Goal: Information Seeking & Learning: Learn about a topic

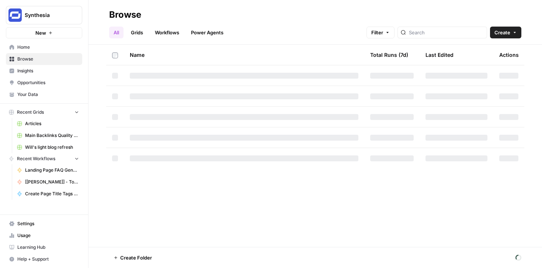
click at [17, 234] on link "Usage" at bounding box center [44, 236] width 76 height 12
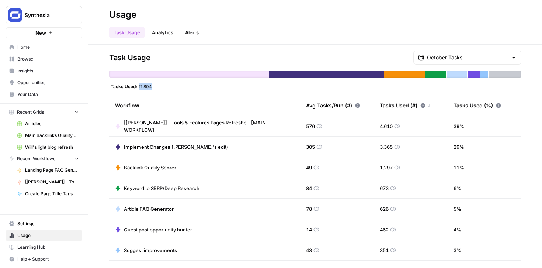
drag, startPoint x: 159, startPoint y: 90, endPoint x: 134, endPoint y: 90, distance: 25.5
click at [134, 90] on div "Task Usage October Tasks Tasks Used: 11,804 Workflow Avg Tasks/Run (#) Tasks Us…" at bounding box center [315, 156] width 413 height 211
click at [494, 55] on input "text" at bounding box center [467, 57] width 81 height 7
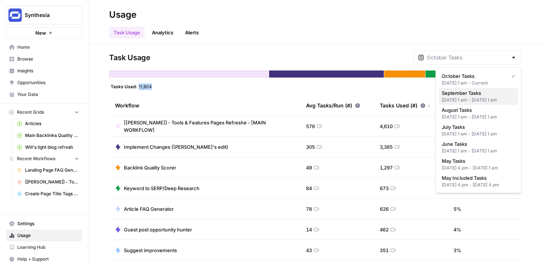
click at [468, 99] on div "Sep 1, 2025 1 am - Oct 1, 2025 1 am" at bounding box center [478, 100] width 73 height 7
type input "September Tasks"
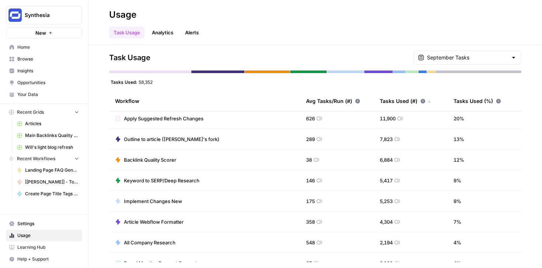
scroll to position [4, 0]
click at [478, 57] on input "text" at bounding box center [467, 57] width 81 height 7
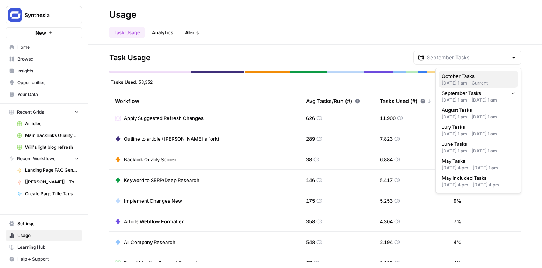
click at [475, 83] on div "Oct 1, 2025 1 am - Current" at bounding box center [478, 83] width 73 height 7
type input "October Tasks"
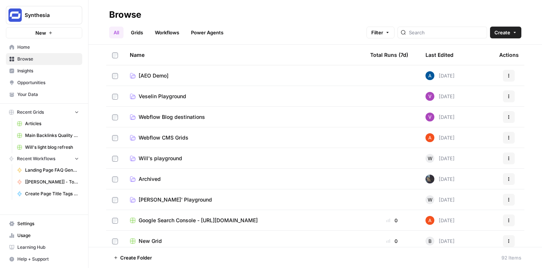
click at [176, 32] on link "Workflows" at bounding box center [167, 33] width 33 height 12
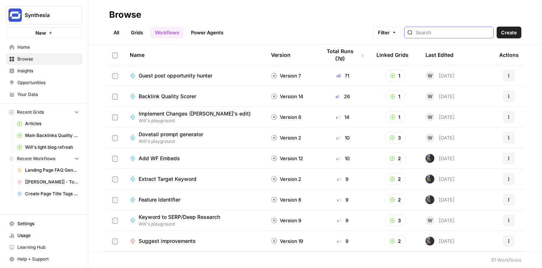
click at [458, 34] on input "search" at bounding box center [453, 32] width 75 height 7
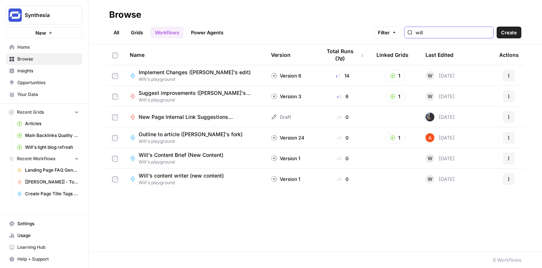
type input "will"
click at [140, 33] on link "Grids" at bounding box center [137, 33] width 21 height 12
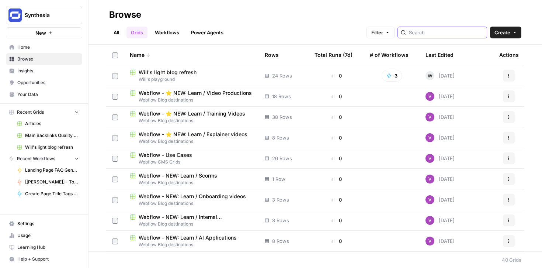
click at [442, 33] on input "search" at bounding box center [446, 32] width 75 height 7
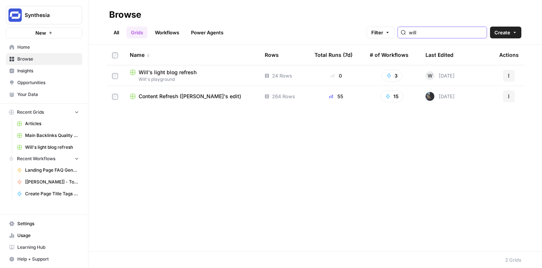
type input "will"
click at [158, 96] on span "Content Refresh (Will's edit)" at bounding box center [190, 96] width 103 height 7
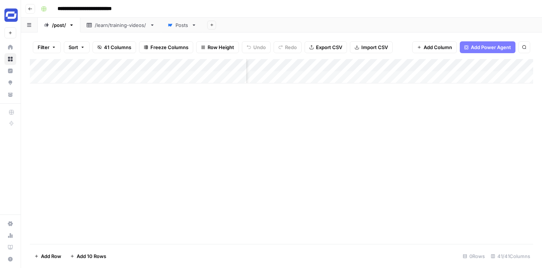
scroll to position [0, 201]
click at [182, 26] on div "Posts" at bounding box center [182, 24] width 13 height 7
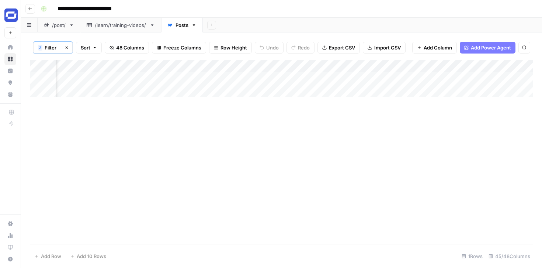
scroll to position [0, 1960]
click at [372, 78] on div "Add Column" at bounding box center [282, 78] width 504 height 37
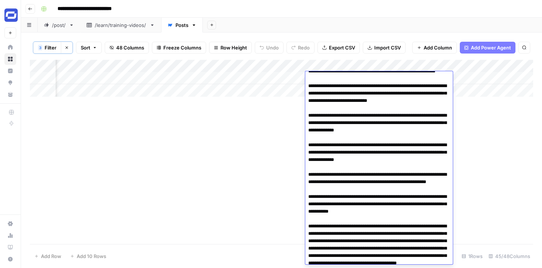
scroll to position [0, 0]
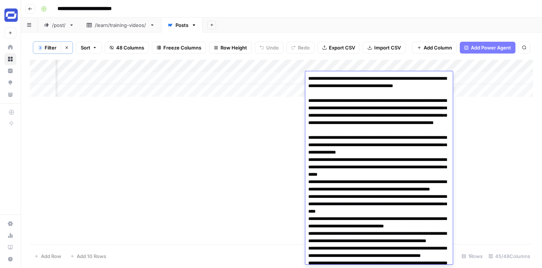
click at [266, 111] on div "Add Column" at bounding box center [282, 152] width 504 height 184
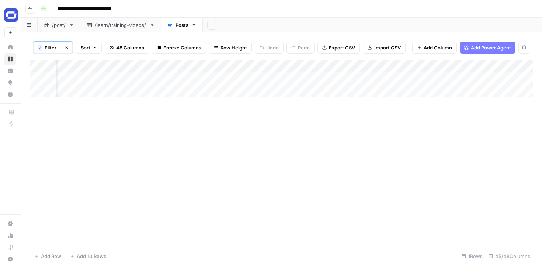
click at [32, 11] on button "Go back" at bounding box center [30, 9] width 10 height 10
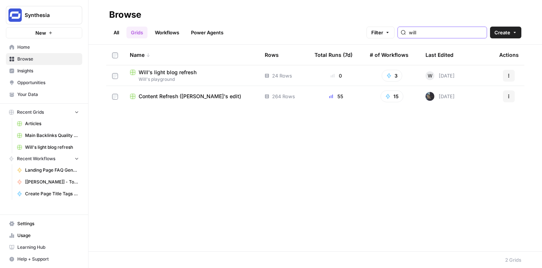
click at [436, 32] on input "will" at bounding box center [446, 32] width 75 height 7
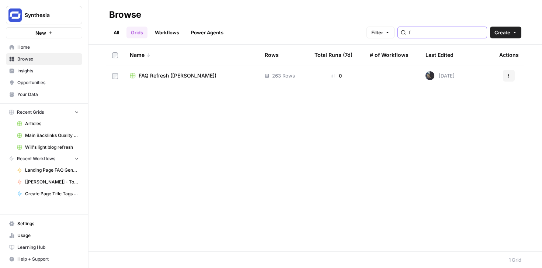
type input "f"
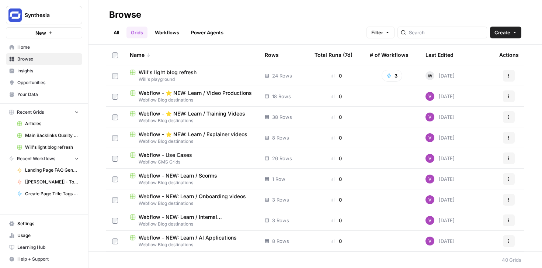
click at [164, 35] on link "Workflows" at bounding box center [167, 33] width 33 height 12
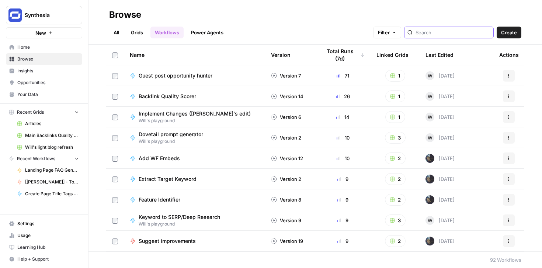
click at [470, 33] on input "search" at bounding box center [453, 32] width 75 height 7
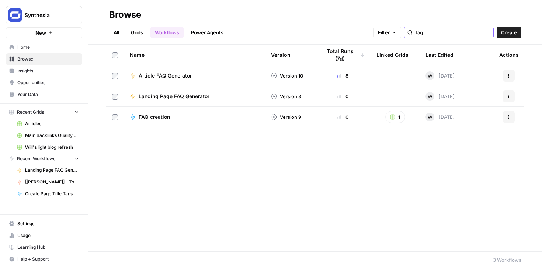
type input "faq"
click at [172, 93] on span "Landing Page FAQ Generator" at bounding box center [174, 96] width 71 height 7
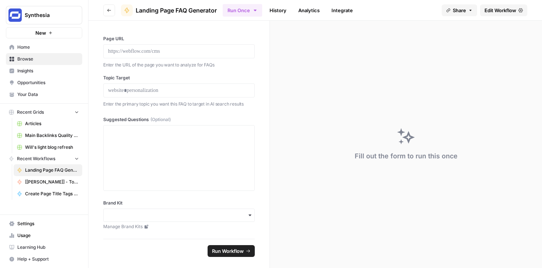
click at [506, 7] on span "Edit Workflow" at bounding box center [501, 10] width 32 height 7
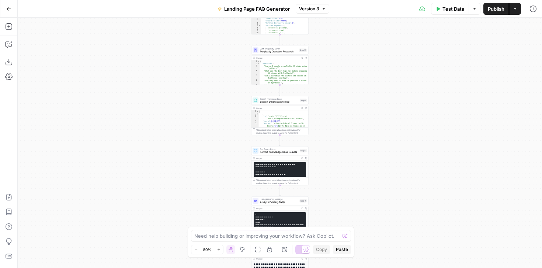
drag, startPoint x: 351, startPoint y: 80, endPoint x: 351, endPoint y: 168, distance: 87.5
click at [351, 168] on div "**********" at bounding box center [280, 143] width 525 height 250
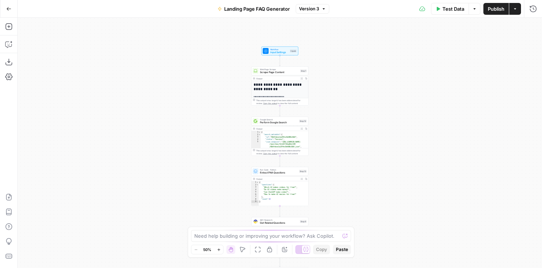
drag, startPoint x: 349, startPoint y: 34, endPoint x: 349, endPoint y: 167, distance: 132.8
click at [349, 167] on div "**********" at bounding box center [280, 143] width 525 height 250
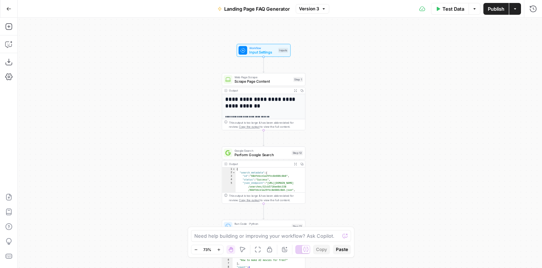
drag, startPoint x: 317, startPoint y: 85, endPoint x: 327, endPoint y: 116, distance: 33.0
click at [327, 116] on div "**********" at bounding box center [280, 143] width 525 height 250
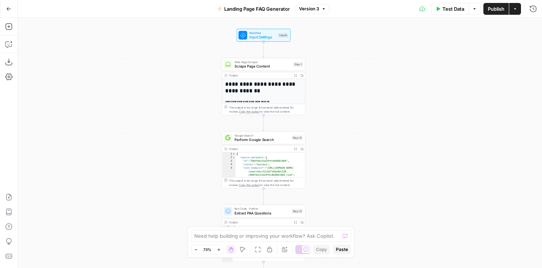
drag, startPoint x: 335, startPoint y: 132, endPoint x: 335, endPoint y: 118, distance: 14.8
click at [335, 118] on div "**********" at bounding box center [280, 143] width 525 height 250
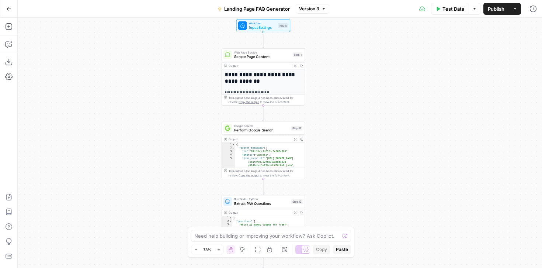
drag, startPoint x: 342, startPoint y: 110, endPoint x: 342, endPoint y: 90, distance: 19.6
click at [342, 90] on div "**********" at bounding box center [280, 143] width 525 height 250
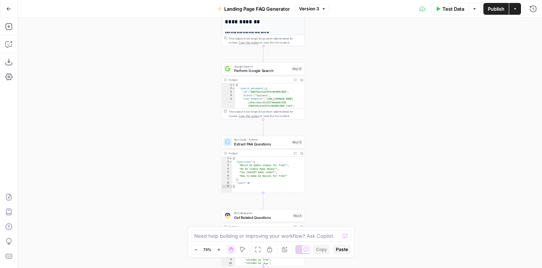
drag, startPoint x: 334, startPoint y: 170, endPoint x: 334, endPoint y: 120, distance: 49.8
click at [334, 120] on div "**********" at bounding box center [280, 143] width 525 height 250
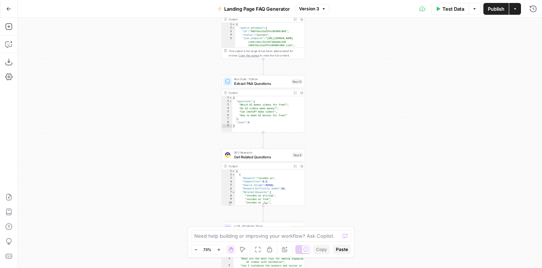
drag, startPoint x: 349, startPoint y: 153, endPoint x: 349, endPoint y: 82, distance: 71.6
click at [349, 82] on div "**********" at bounding box center [280, 143] width 525 height 250
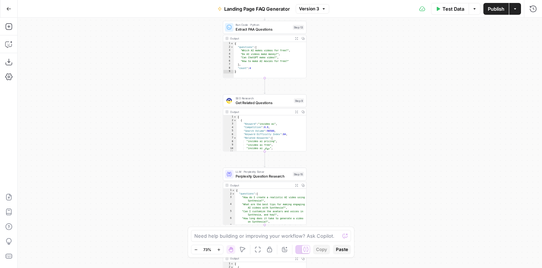
drag, startPoint x: 341, startPoint y: 128, endPoint x: 343, endPoint y: 85, distance: 43.9
click at [343, 85] on div "**********" at bounding box center [280, 143] width 525 height 250
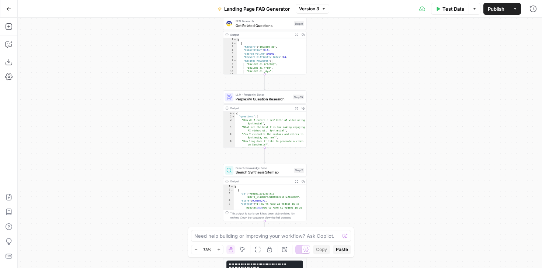
drag, startPoint x: 341, startPoint y: 153, endPoint x: 341, endPoint y: 76, distance: 76.4
click at [341, 76] on div "**********" at bounding box center [280, 143] width 525 height 250
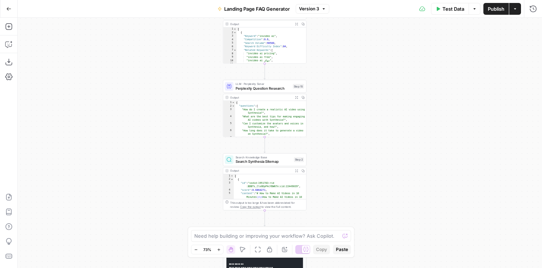
drag, startPoint x: 337, startPoint y: 129, endPoint x: 337, endPoint y: 118, distance: 11.1
click at [337, 118] on div "**********" at bounding box center [280, 143] width 525 height 250
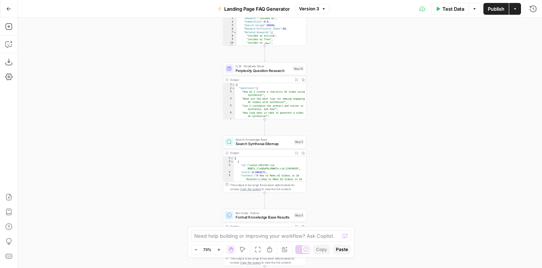
drag, startPoint x: 321, startPoint y: 132, endPoint x: 321, endPoint y: 87, distance: 44.3
click at [321, 87] on div "**********" at bounding box center [280, 143] width 525 height 250
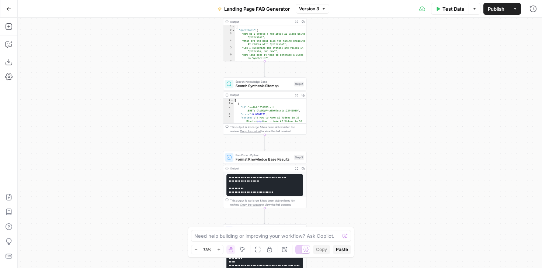
drag, startPoint x: 321, startPoint y: 139, endPoint x: 321, endPoint y: 110, distance: 28.8
click at [321, 110] on div "**********" at bounding box center [280, 143] width 525 height 250
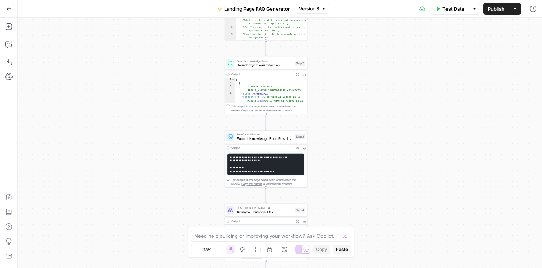
drag, startPoint x: 345, startPoint y: 150, endPoint x: 346, endPoint y: 128, distance: 21.4
click at [346, 129] on div "**********" at bounding box center [280, 143] width 525 height 250
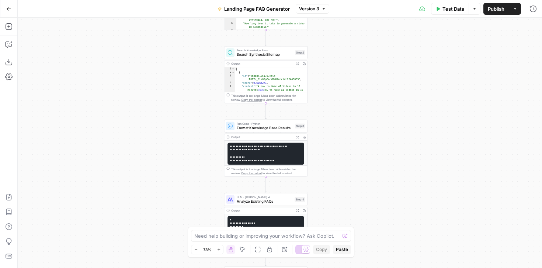
drag, startPoint x: 344, startPoint y: 177, endPoint x: 344, endPoint y: 102, distance: 74.9
click at [344, 102] on div "**********" at bounding box center [280, 143] width 525 height 250
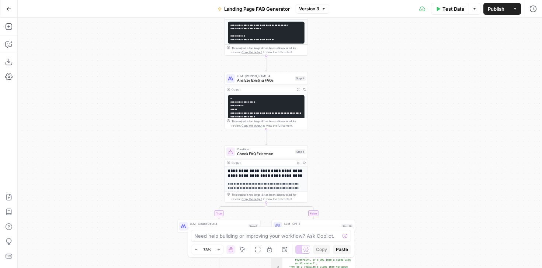
drag, startPoint x: 144, startPoint y: 141, endPoint x: 144, endPoint y: 81, distance: 59.8
click at [144, 81] on div "**********" at bounding box center [280, 143] width 525 height 250
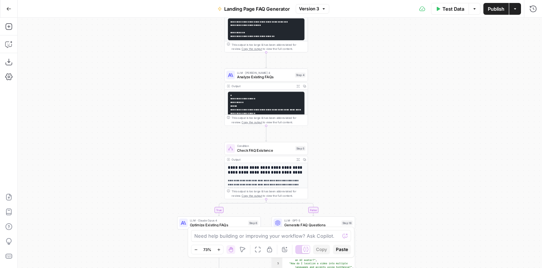
click at [11, 9] on button "Go Back" at bounding box center [8, 8] width 13 height 13
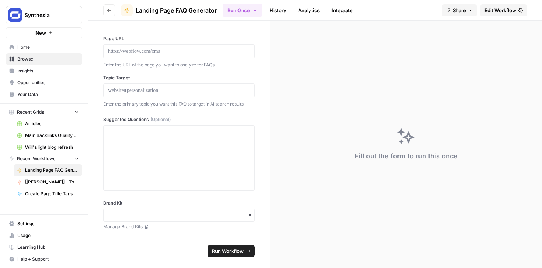
click at [106, 8] on button "Go back" at bounding box center [109, 10] width 12 height 12
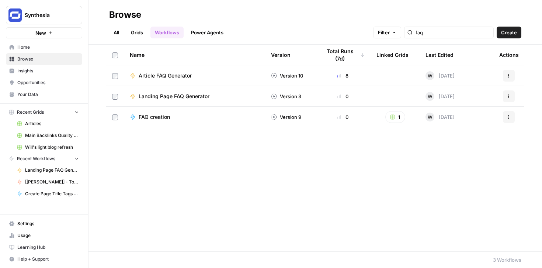
click at [166, 74] on span "Article FAQ Generator" at bounding box center [165, 75] width 53 height 7
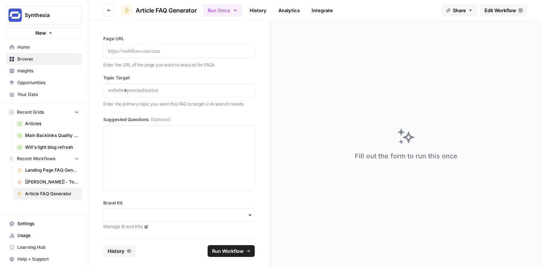
click at [112, 9] on button "Go back" at bounding box center [109, 10] width 12 height 12
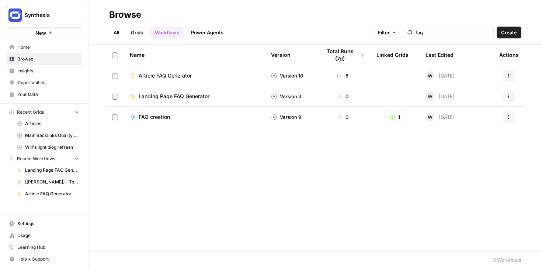
click at [29, 71] on span "Insights" at bounding box center [48, 71] width 62 height 7
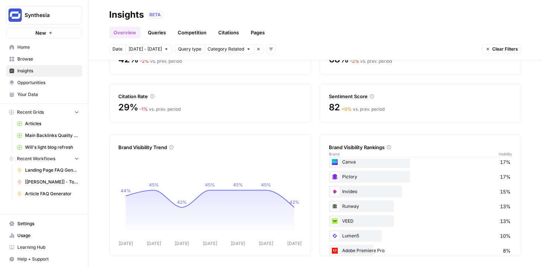
scroll to position [110, 0]
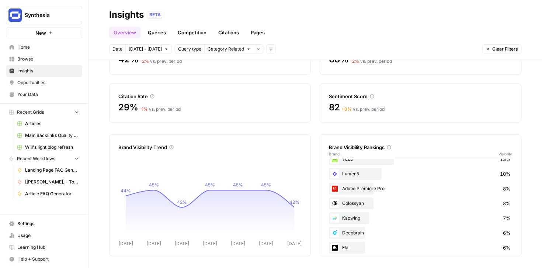
click at [153, 36] on link "Queries" at bounding box center [157, 33] width 27 height 12
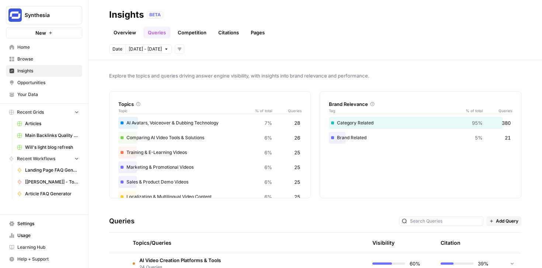
click at [125, 35] on link "Overview" at bounding box center [124, 33] width 31 height 12
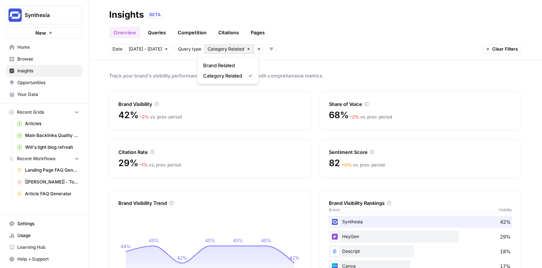
click at [225, 52] on span "Category Related" at bounding box center [226, 49] width 37 height 7
click at [216, 63] on span "Brand Related" at bounding box center [226, 65] width 46 height 7
click at [219, 52] on button "All Queries" at bounding box center [222, 49] width 36 height 10
click at [223, 67] on span "Brand Related" at bounding box center [222, 65] width 39 height 7
click at [218, 50] on span "Category Related" at bounding box center [226, 49] width 37 height 7
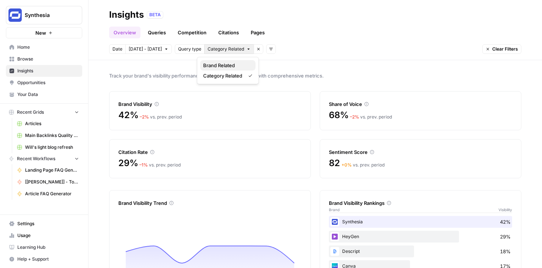
click at [223, 65] on span "Brand Related" at bounding box center [226, 65] width 46 height 7
click at [224, 51] on button "All Queries" at bounding box center [222, 49] width 36 height 10
click at [230, 73] on span "Category Related" at bounding box center [222, 75] width 39 height 7
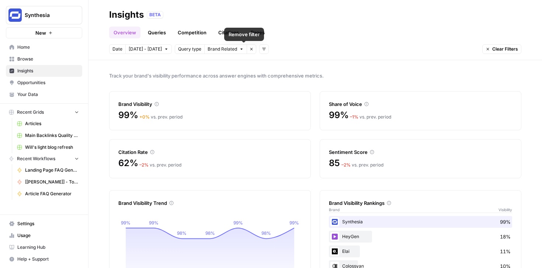
click at [184, 53] on div "Query type" at bounding box center [190, 49] width 30 height 10
click at [184, 49] on span "Query type" at bounding box center [189, 49] width 23 height 7
click at [165, 49] on icon "button" at bounding box center [166, 49] width 2 height 1
click at [123, 49] on div "Date" at bounding box center [117, 49] width 17 height 10
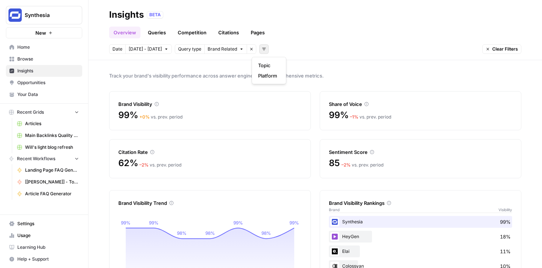
click at [262, 48] on icon "button" at bounding box center [264, 49] width 4 height 4
click at [321, 45] on div "Date Oct 1 - Oct 7 Query type Brand Related Remove filter Add filters Clear Fil…" at bounding box center [315, 49] width 413 height 10
click at [161, 32] on link "Queries" at bounding box center [157, 33] width 27 height 12
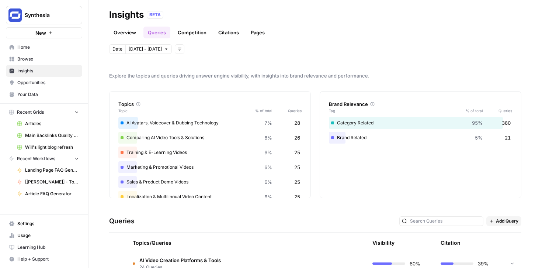
click at [197, 34] on link "Competition" at bounding box center [192, 33] width 38 height 12
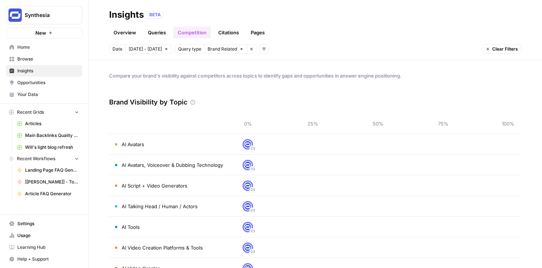
click at [281, 94] on div "Brand Visibility by Topic" at bounding box center [315, 102] width 413 height 22
click at [225, 48] on span "Brand Related" at bounding box center [223, 49] width 30 height 7
click at [215, 73] on span "Category Related" at bounding box center [222, 75] width 39 height 7
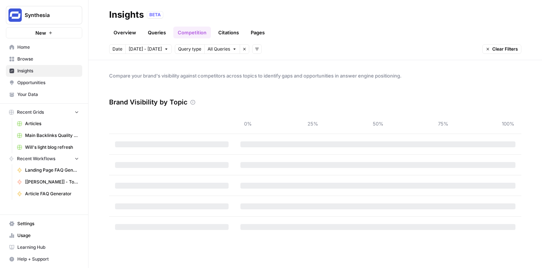
click at [222, 34] on link "Citations" at bounding box center [229, 33] width 30 height 12
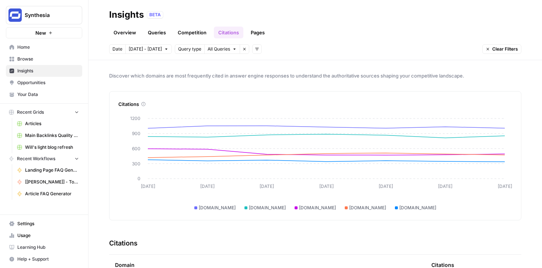
click at [259, 35] on link "Pages" at bounding box center [257, 33] width 23 height 12
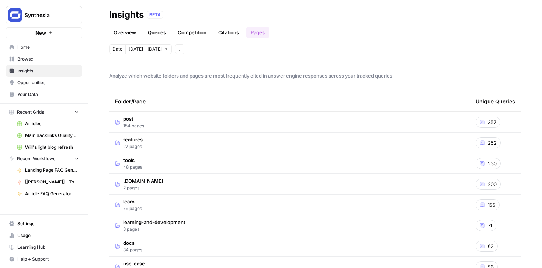
click at [226, 31] on link "Citations" at bounding box center [229, 33] width 30 height 12
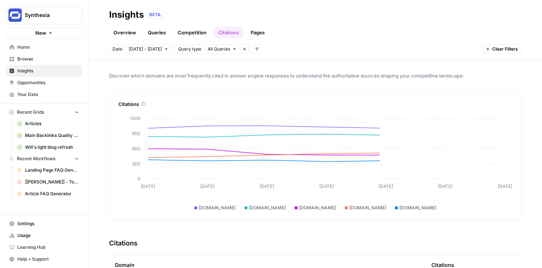
click at [190, 32] on link "Competition" at bounding box center [192, 33] width 38 height 12
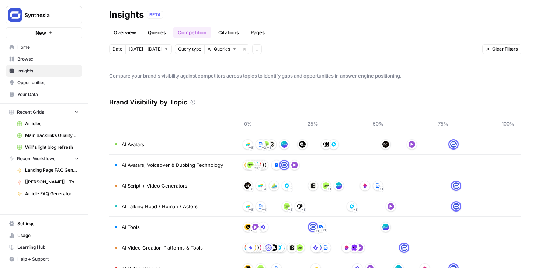
click at [50, 81] on span "Opportunities" at bounding box center [48, 82] width 62 height 7
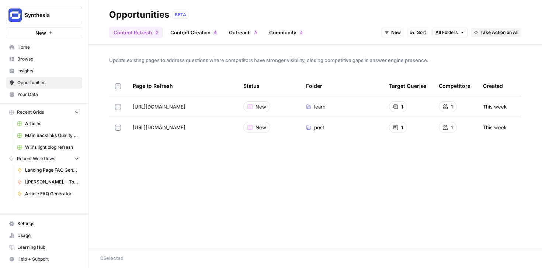
click at [396, 174] on div "Update existing pages to address questions where competitors have stronger visi…" at bounding box center [316, 146] width 454 height 203
click at [203, 36] on link "Content Creation 6" at bounding box center [194, 33] width 56 height 12
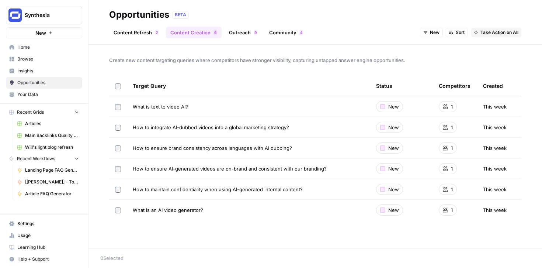
click at [245, 29] on link "Outreach 9" at bounding box center [243, 33] width 37 height 12
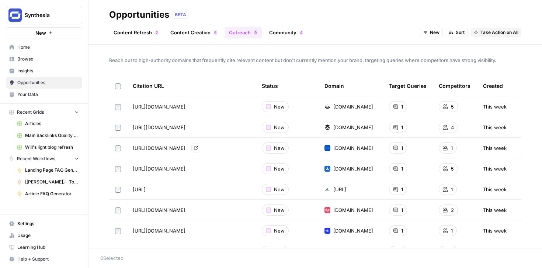
click at [198, 147] on icon "Go to page https://www.coursera.org/articles/ai-video-editing" at bounding box center [196, 148] width 4 height 4
